Goal: Check status: Check status

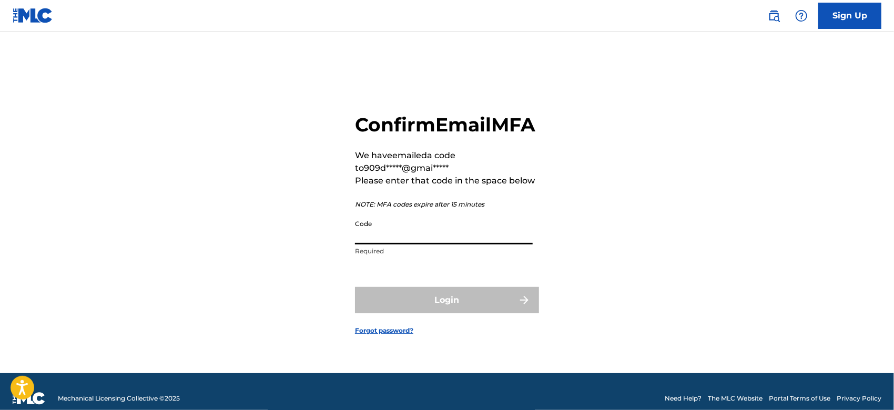
click at [412, 239] on input "Code" at bounding box center [444, 229] width 178 height 30
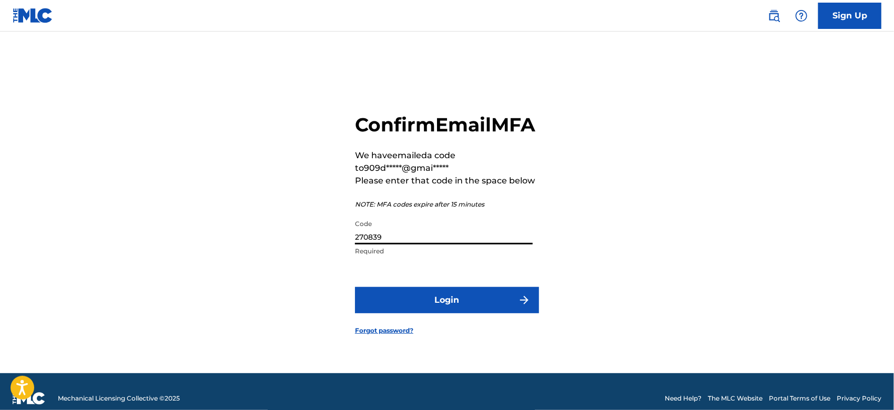
type input "270839"
click at [412, 311] on button "Login" at bounding box center [447, 300] width 184 height 26
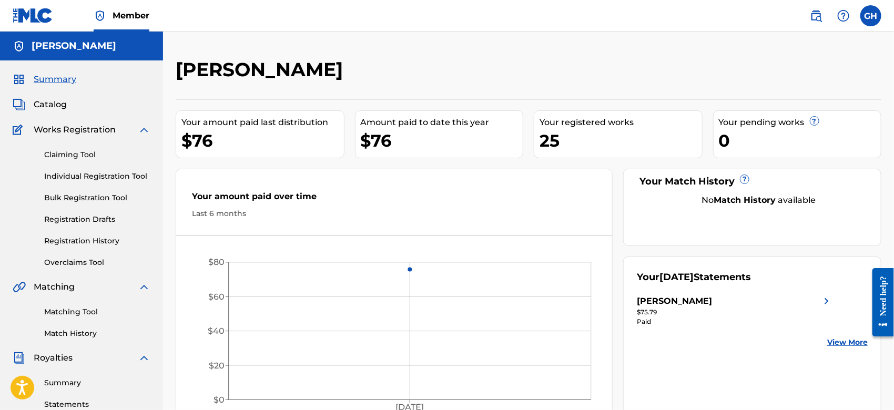
click at [81, 236] on link "Registration History" at bounding box center [97, 241] width 106 height 11
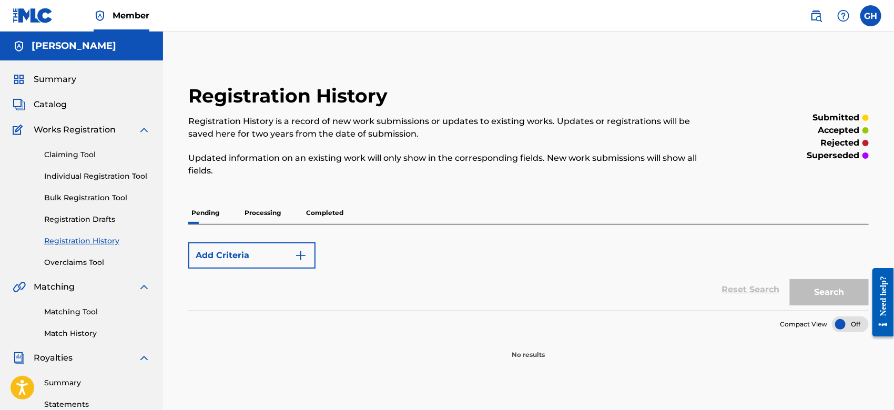
click at [258, 213] on p "Processing" at bounding box center [262, 213] width 43 height 22
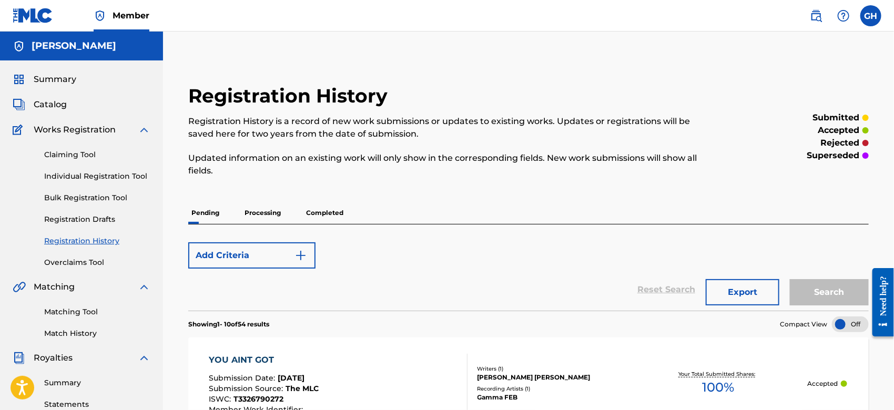
drag, startPoint x: 892, startPoint y: 152, endPoint x: 894, endPoint y: 179, distance: 26.9
click at [893, 179] on html "Accessibility Screen-Reader Guide, Feedback, and Issue Reporting | New window C…" at bounding box center [447, 205] width 894 height 410
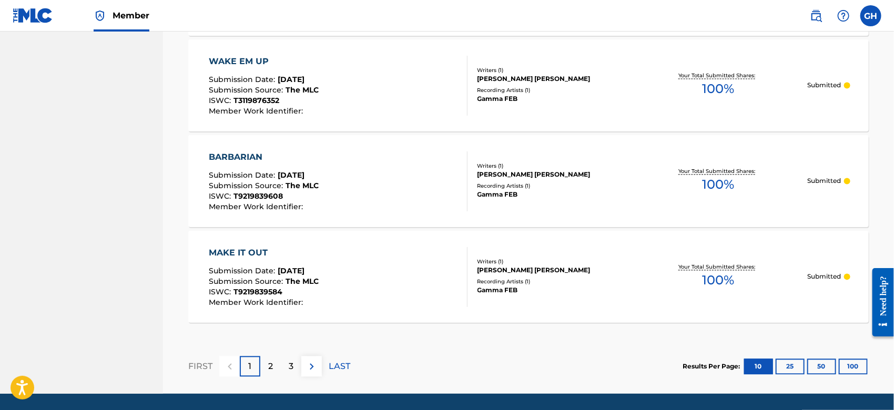
scroll to position [1001, 0]
